Goal: Task Accomplishment & Management: Complete application form

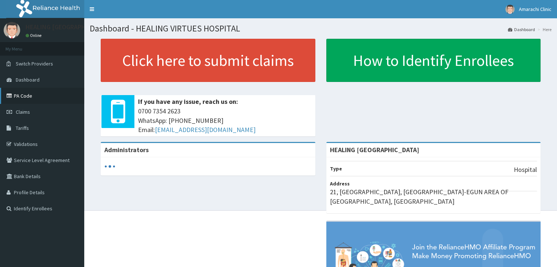
click at [22, 96] on link "PA Code" at bounding box center [42, 96] width 84 height 16
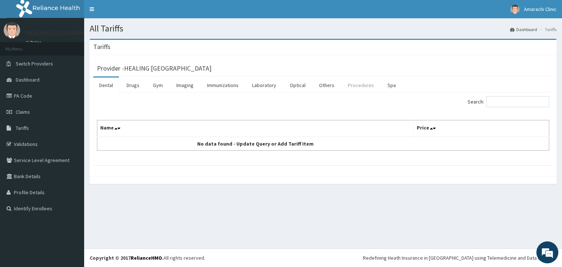
click at [350, 87] on link "Procedures" at bounding box center [361, 85] width 38 height 15
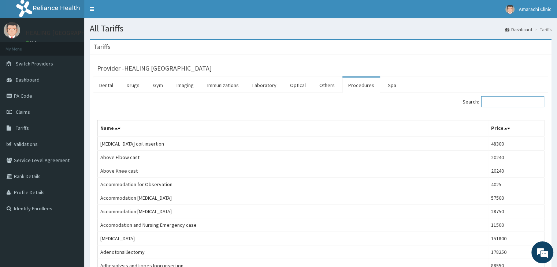
click at [505, 101] on input "Search:" at bounding box center [512, 101] width 63 height 11
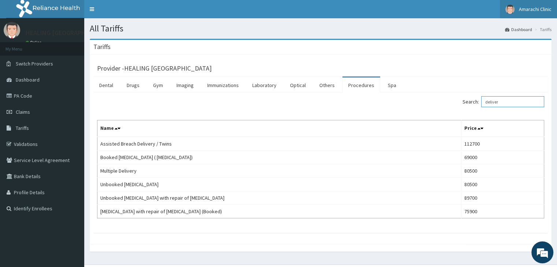
type input "deliver"
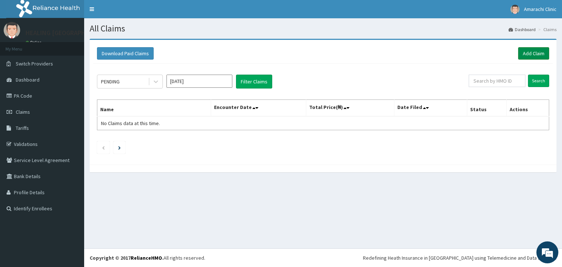
click at [536, 50] on link "Add Claim" at bounding box center [533, 53] width 31 height 12
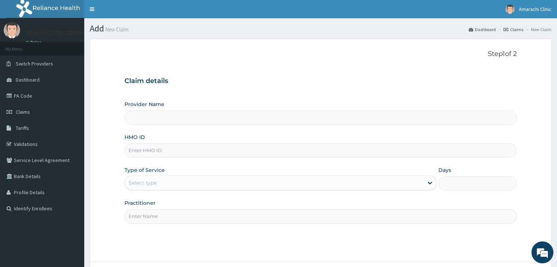
type input "HEALING [GEOGRAPHIC_DATA]"
click at [203, 146] on input "HMO ID" at bounding box center [320, 150] width 392 height 14
type input "DIT/10003/A"
click at [230, 178] on div "Select type" at bounding box center [274, 183] width 298 height 12
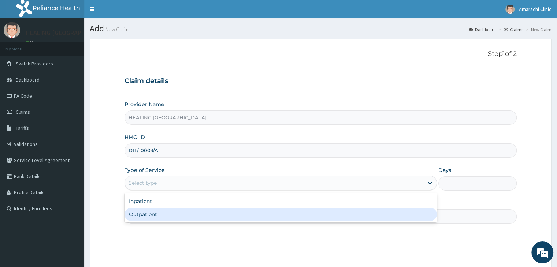
click at [223, 214] on div "Outpatient" at bounding box center [280, 214] width 312 height 13
type input "1"
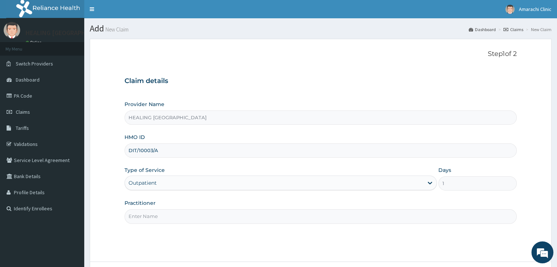
click at [223, 214] on input "Practitioner" at bounding box center [320, 216] width 392 height 14
click at [284, 195] on div "Provider Name HEALING VIRTUES HOSPITAL HMO ID DIT/10003/A Type of Service Outpa…" at bounding box center [320, 162] width 392 height 123
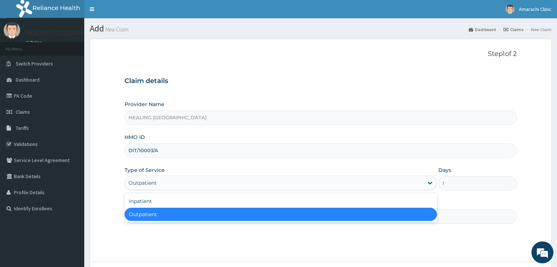
click at [281, 186] on div "Outpatient" at bounding box center [274, 183] width 298 height 12
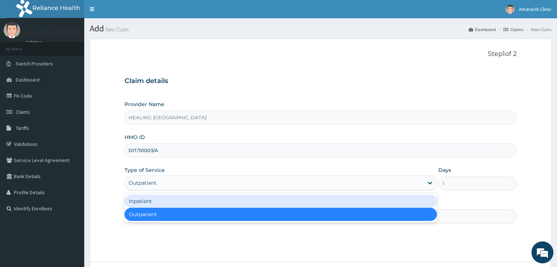
click at [266, 201] on div "Inpatient" at bounding box center [280, 201] width 312 height 13
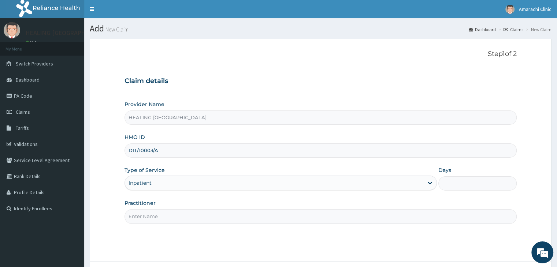
click at [466, 180] on input "Days" at bounding box center [477, 183] width 78 height 14
type input "2"
click at [274, 214] on input "Practitioner" at bounding box center [320, 216] width 392 height 14
type input "Dr Bakare"
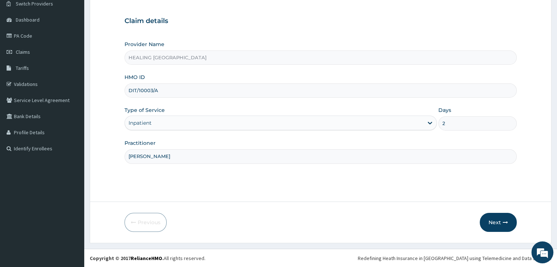
scroll to position [60, 0]
click at [493, 223] on button "Next" at bounding box center [497, 222] width 37 height 19
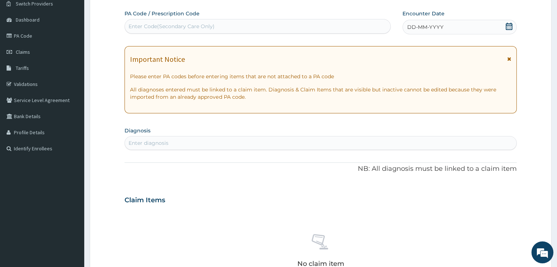
click at [244, 27] on div "Enter Code(Secondary Care Only)" at bounding box center [257, 26] width 265 height 12
paste input "PA/7E23C7"
type input "PA/7E23C7"
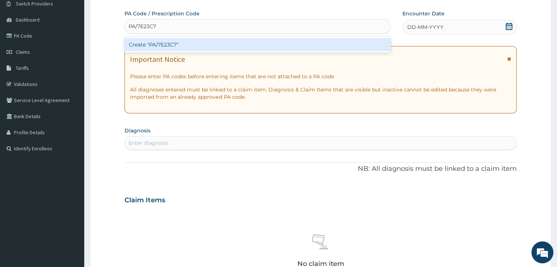
click at [261, 46] on div "Create "PA/7E23C7"" at bounding box center [257, 44] width 266 height 13
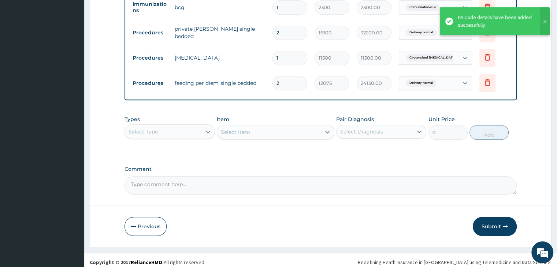
scroll to position [376, 0]
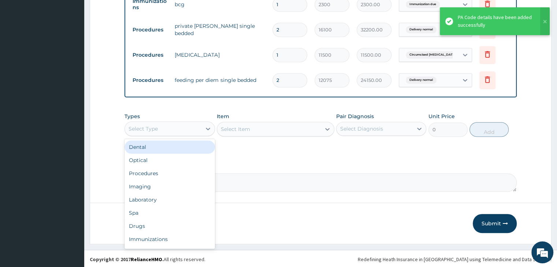
click at [176, 126] on div "Select Type" at bounding box center [163, 129] width 76 height 12
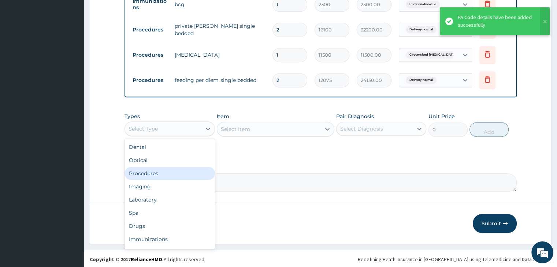
click at [158, 175] on div "Procedures" at bounding box center [169, 173] width 90 height 13
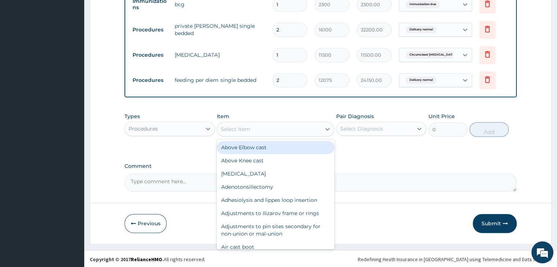
click at [278, 127] on div "Select Item" at bounding box center [269, 129] width 104 height 12
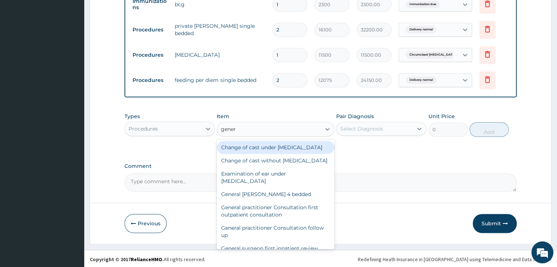
type input "genera"
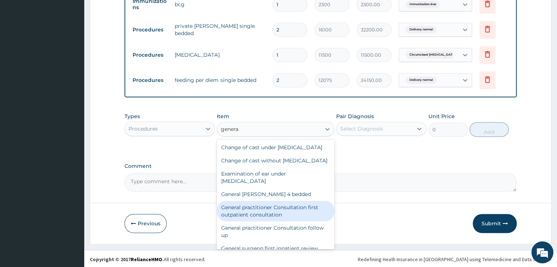
click at [274, 221] on div "General practitioner Consultation first outpatient consultation" at bounding box center [275, 211] width 117 height 20
type input "3795"
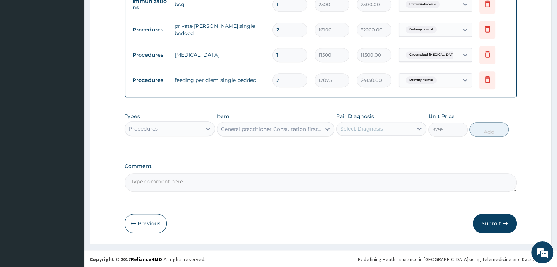
click at [385, 127] on div "Select Diagnosis" at bounding box center [374, 129] width 76 height 12
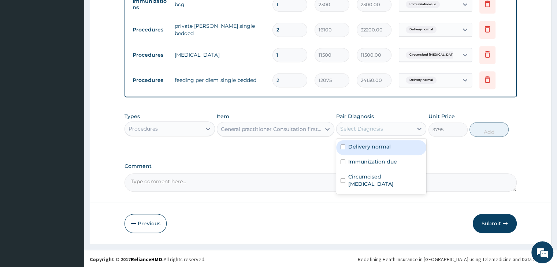
click at [386, 147] on label "Delivery normal" at bounding box center [369, 146] width 42 height 7
checkbox input "true"
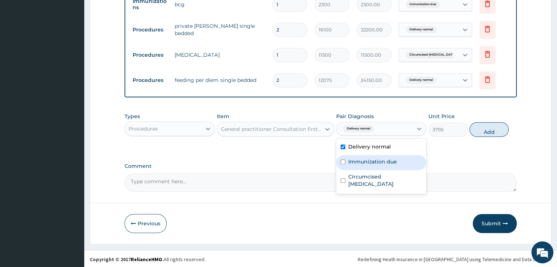
click at [382, 163] on label "Immunization due" at bounding box center [372, 161] width 49 height 7
checkbox input "true"
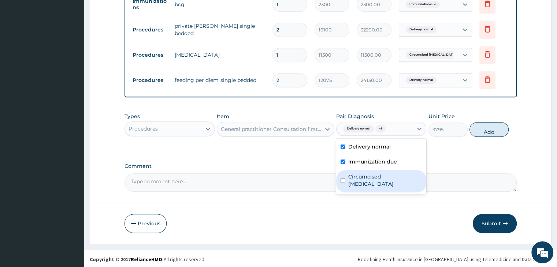
click at [381, 180] on div "Circumcised foreskin" at bounding box center [381, 181] width 90 height 22
checkbox input "true"
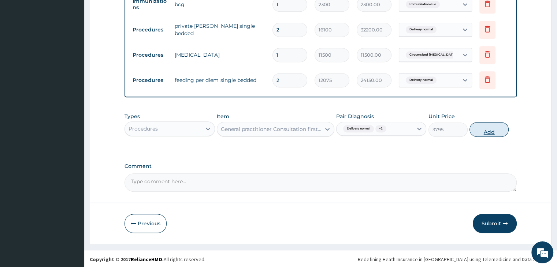
click at [485, 134] on button "Add" at bounding box center [488, 129] width 39 height 15
type input "0"
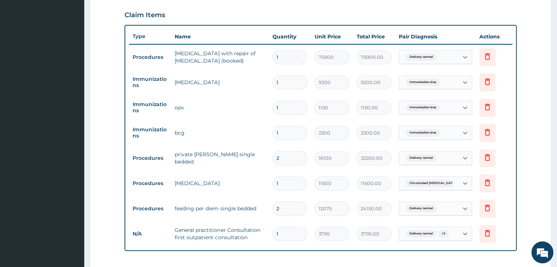
scroll to position [229, 0]
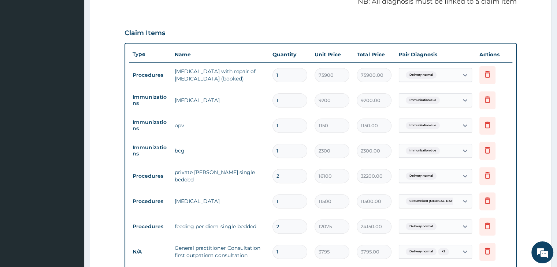
click at [529, 145] on form "Step 2 of 2 PA Code / Prescription Code PA/7E23C7 Encounter Date 13-09-2025 Imp…" at bounding box center [321, 112] width 462 height 606
click at [535, 148] on form "Step 2 of 2 PA Code / Prescription Code PA/7E23C7 Encounter Date 13-09-2025 Imp…" at bounding box center [321, 112] width 462 height 606
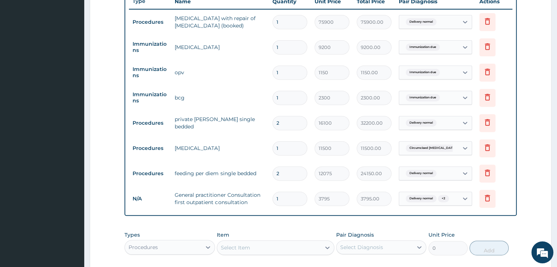
scroll to position [401, 0]
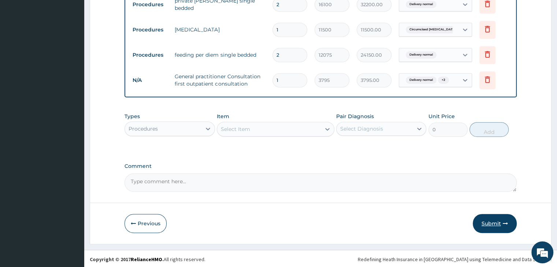
click at [498, 218] on button "Submit" at bounding box center [494, 223] width 44 height 19
